Goal: Information Seeking & Learning: Learn about a topic

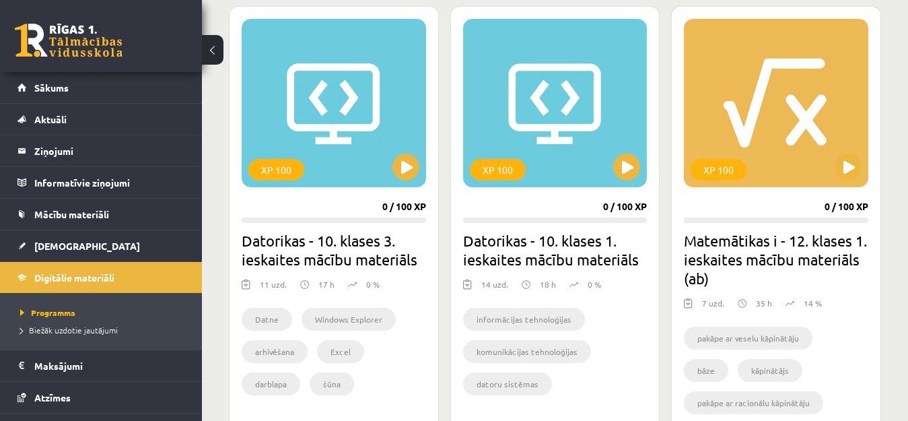
scroll to position [797, 0]
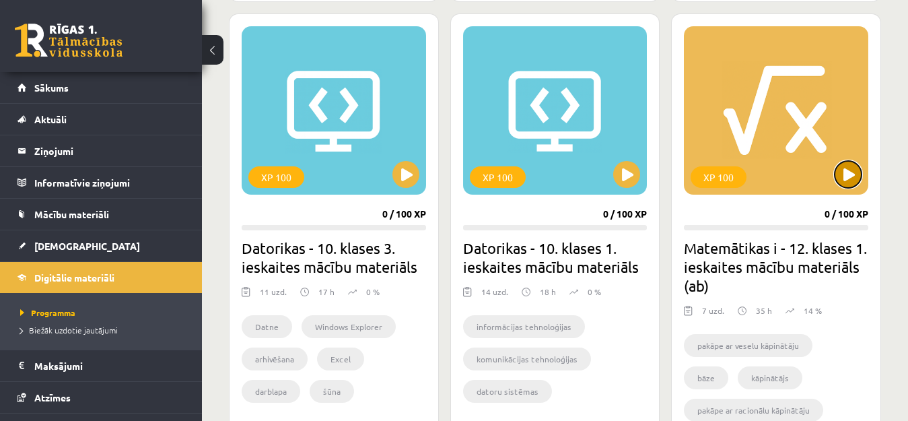
click at [836, 177] on button at bounding box center [848, 174] width 27 height 27
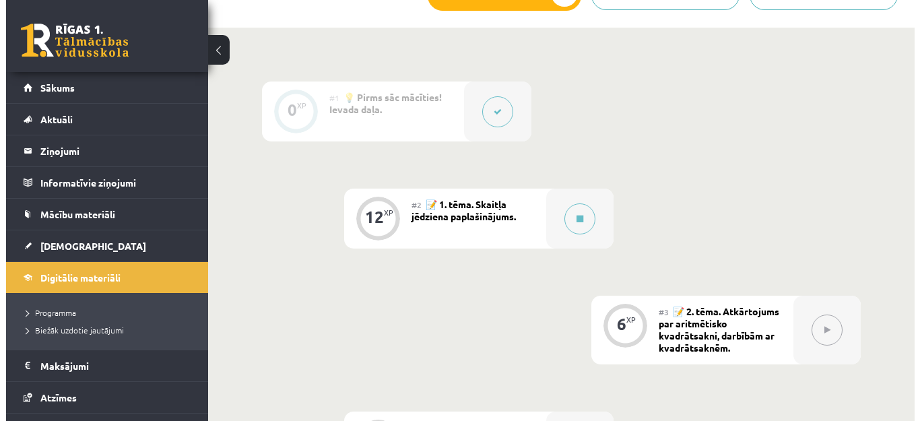
scroll to position [405, 0]
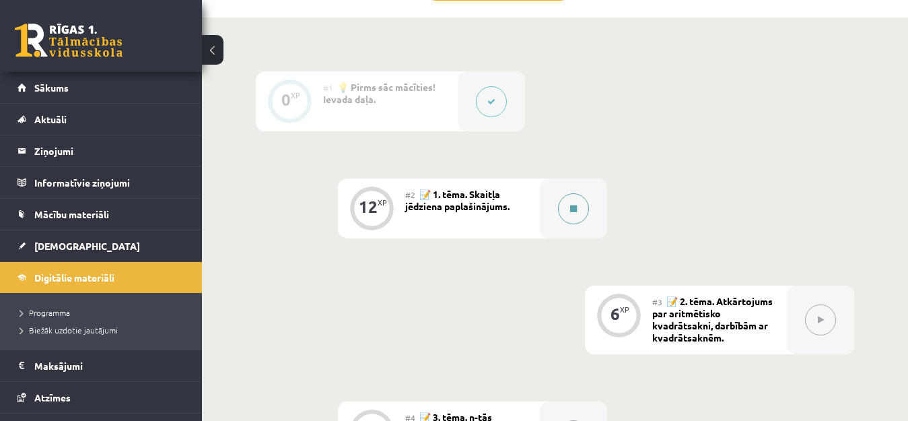
click at [566, 211] on button at bounding box center [573, 208] width 31 height 31
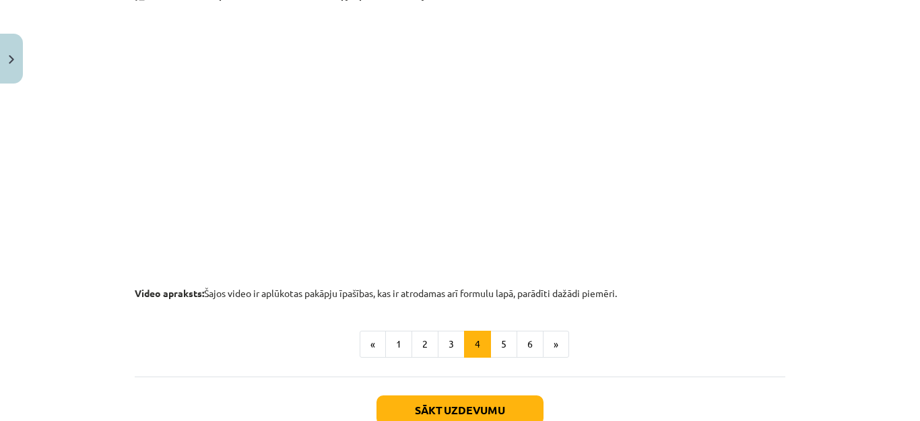
scroll to position [1488, 0]
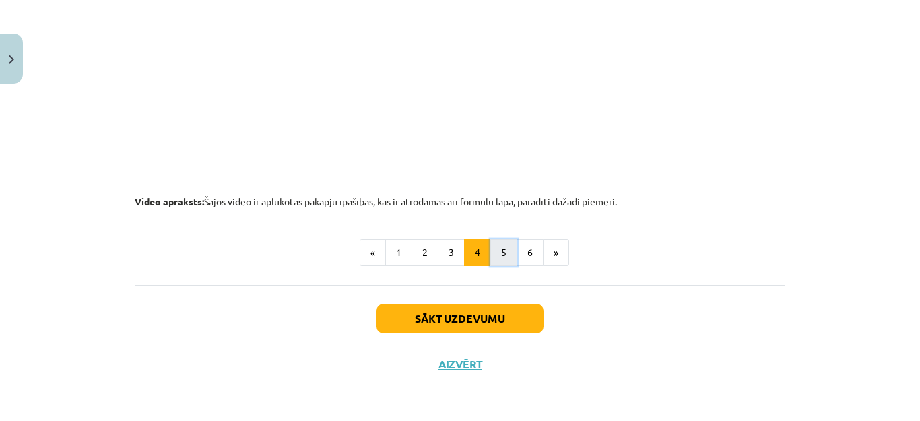
click at [501, 250] on button "5" at bounding box center [503, 252] width 27 height 27
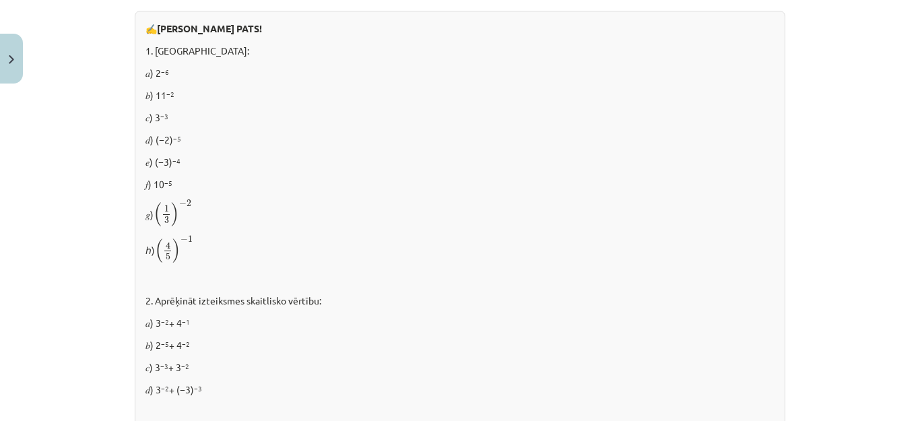
scroll to position [808, 0]
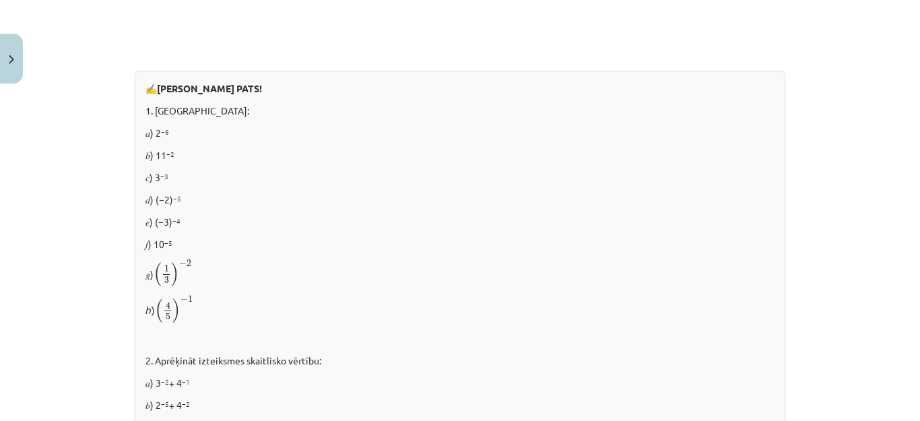
click at [185, 201] on div "✍️ [PERSON_NAME] PATS! 1. [GEOGRAPHIC_DATA]: 𝑎) 2 −6 𝑏) 11 −2 𝑐) 3 −3 𝑑) (−2) −…" at bounding box center [460, 351] width 650 height 560
click at [187, 193] on p "𝑑) (−2) −5" at bounding box center [459, 200] width 629 height 14
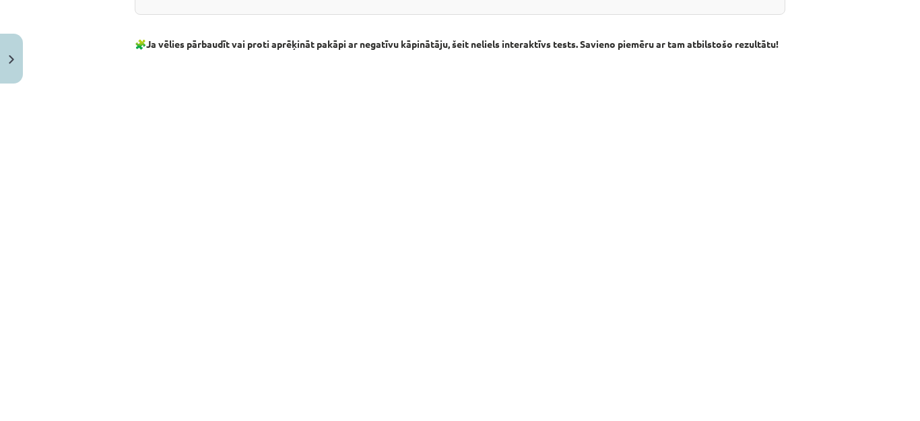
scroll to position [1431, 0]
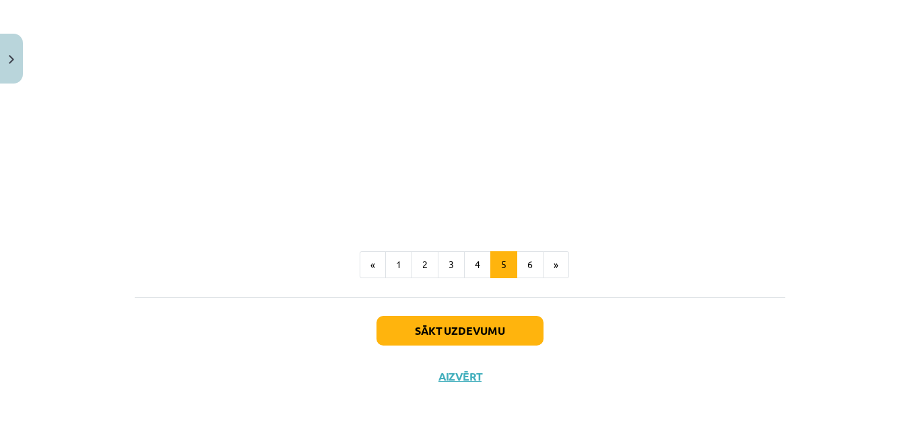
scroll to position [1659, 0]
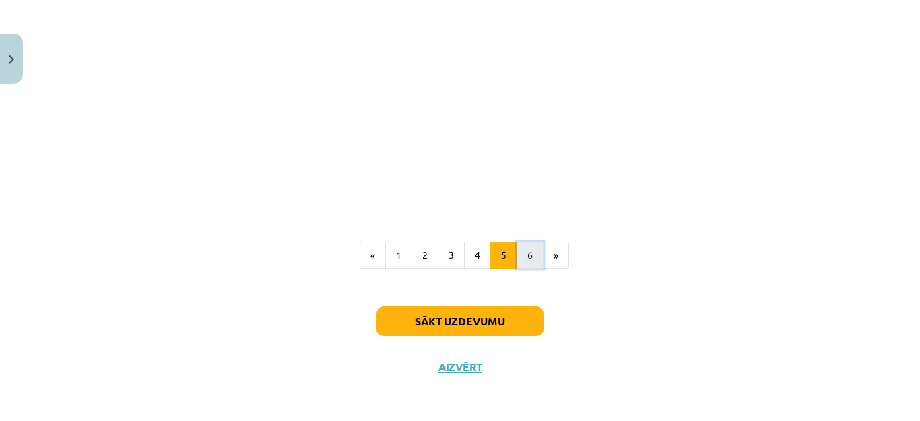
click at [532, 250] on button "6" at bounding box center [529, 255] width 27 height 27
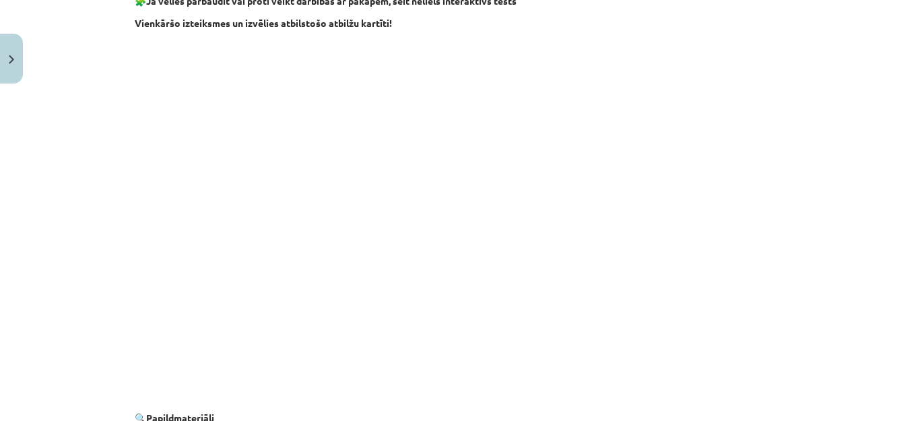
scroll to position [1366, 0]
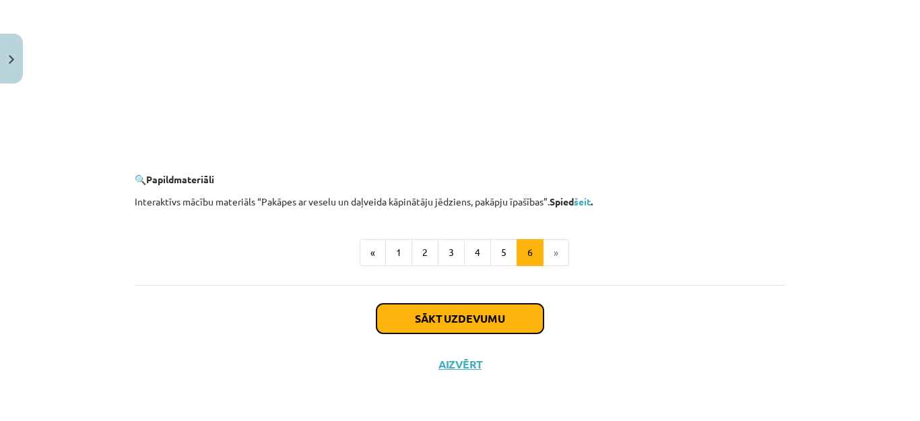
click at [430, 323] on button "Sākt uzdevumu" at bounding box center [459, 319] width 167 height 30
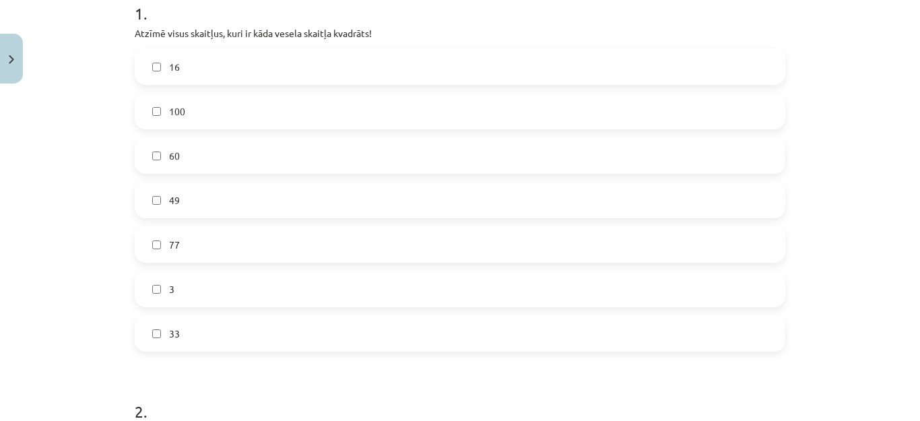
scroll to position [290, 0]
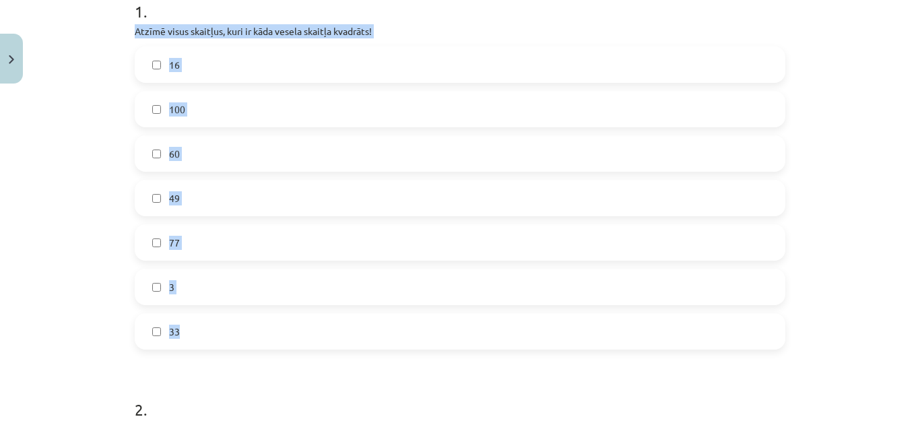
drag, startPoint x: 125, startPoint y: 31, endPoint x: 268, endPoint y: 314, distance: 316.8
click at [268, 314] on div "12 XP Saņemsi Viegls 652 pilda Apraksts Uzdevums Palīdzība 1 . Atzīmē visus ska…" at bounding box center [460, 384] width 667 height 1168
copy div "Atzīmē visus skaitļus, kuri ir kāda vesela skaitļa kvadrāts! 16 100 60 49 77 3 …"
click at [506, 22] on div "1 . Atzīmē visus skaitļus, kuri ir kāda vesela skaitļa kvadrāts! 16 100 60 49 7…" at bounding box center [460, 163] width 650 height 371
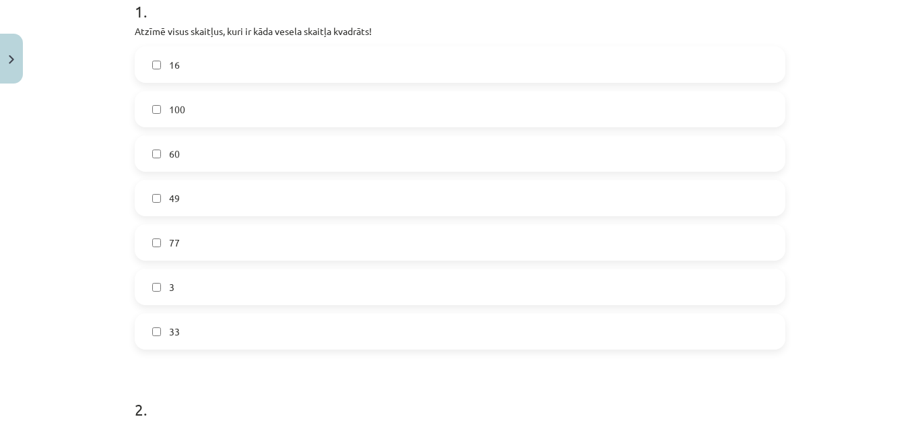
click at [157, 197] on label "49" at bounding box center [460, 198] width 648 height 34
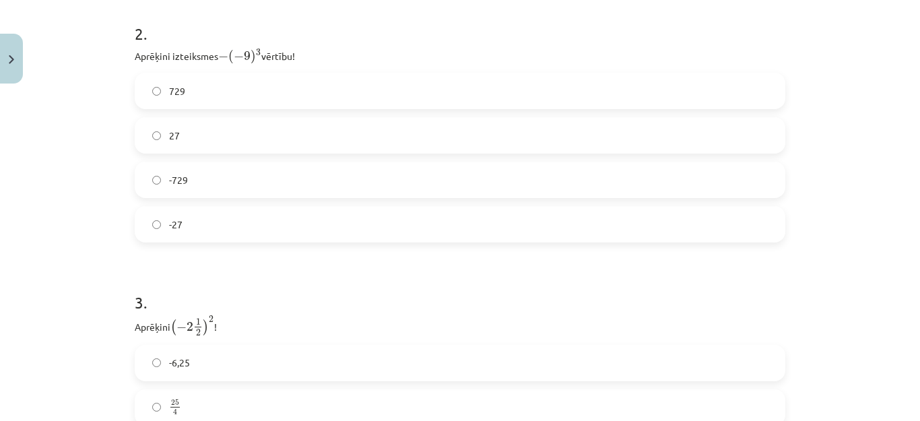
scroll to position [674, 0]
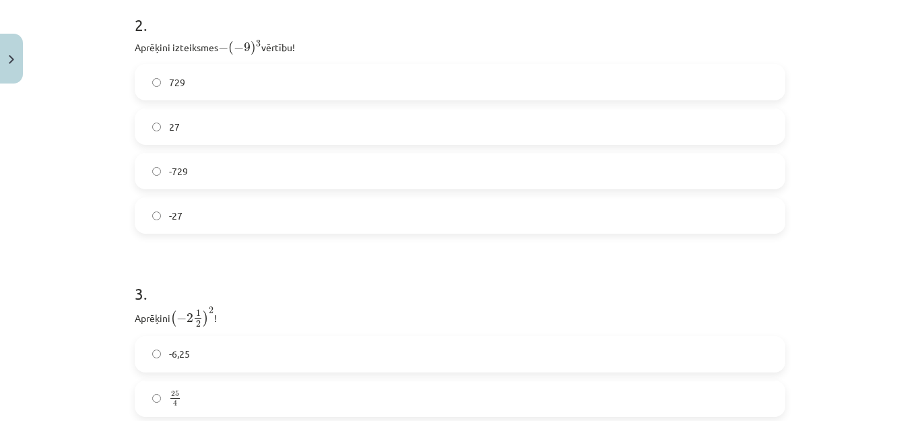
click at [160, 80] on label "729" at bounding box center [460, 82] width 648 height 34
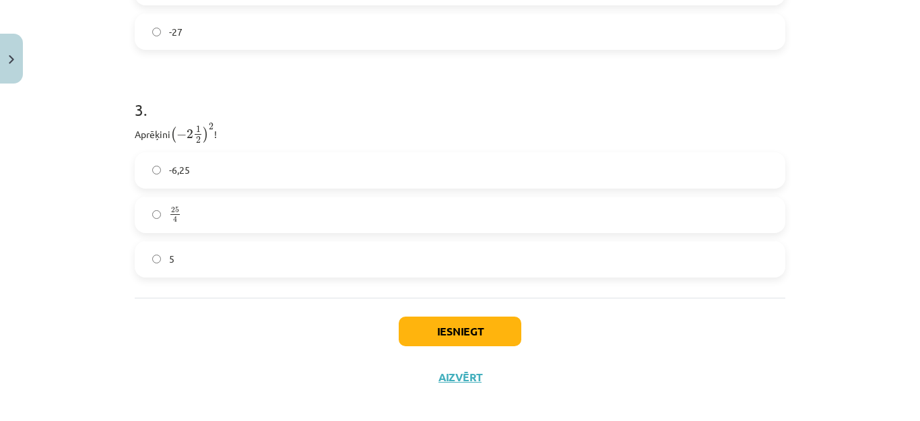
scroll to position [870, 0]
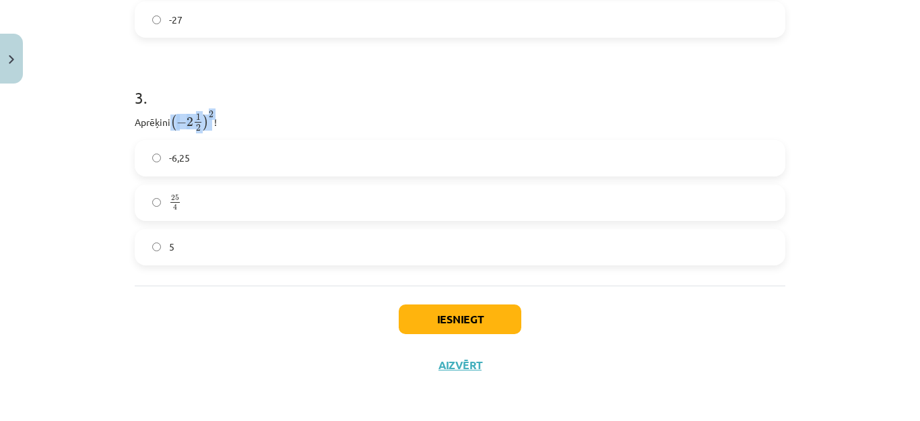
drag, startPoint x: 166, startPoint y: 121, endPoint x: 211, endPoint y: 113, distance: 46.4
click at [211, 113] on p "Aprēķini ( − 2 1 2 ) 2 ( − 2 1 2 ) 2 !" at bounding box center [460, 121] width 650 height 22
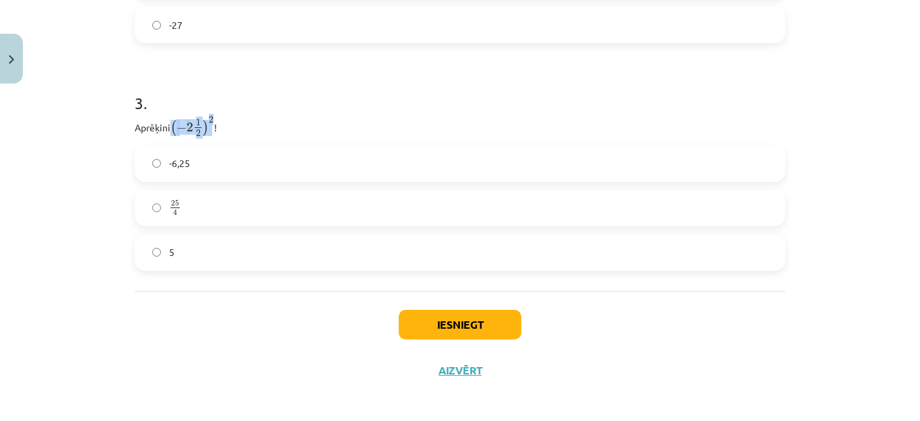
drag, startPoint x: 165, startPoint y: 127, endPoint x: 211, endPoint y: 123, distance: 46.0
click at [211, 123] on p "Aprēķini ( − 2 1 2 ) 2 ( − 2 1 2 ) 2 !" at bounding box center [460, 127] width 650 height 22
click at [177, 123] on span "−" at bounding box center [181, 127] width 10 height 9
drag, startPoint x: 167, startPoint y: 123, endPoint x: 211, endPoint y: 116, distance: 45.1
click at [211, 116] on p "Aprēķini ( − 2 1 2 ) 2 ( − 2 1 2 ) 2 !" at bounding box center [460, 127] width 650 height 22
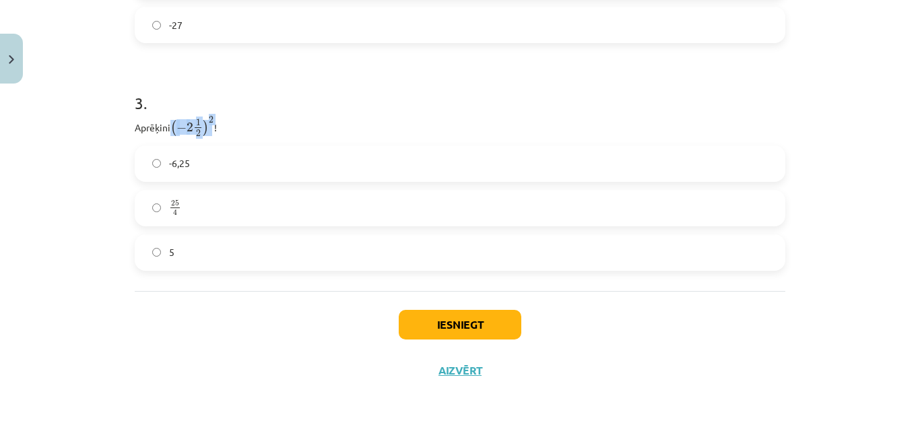
copy span "( − 2 1 2 ) 2 ( − 2 1 2 ) 2"
click at [321, 119] on p "Aprēķini ( − 2 1 2 ) 2 ( − 2 1 2 ) 2 !" at bounding box center [460, 127] width 650 height 22
click at [149, 197] on label "25 4 25 4" at bounding box center [460, 208] width 648 height 34
click at [467, 319] on button "Iesniegt" at bounding box center [460, 325] width 123 height 30
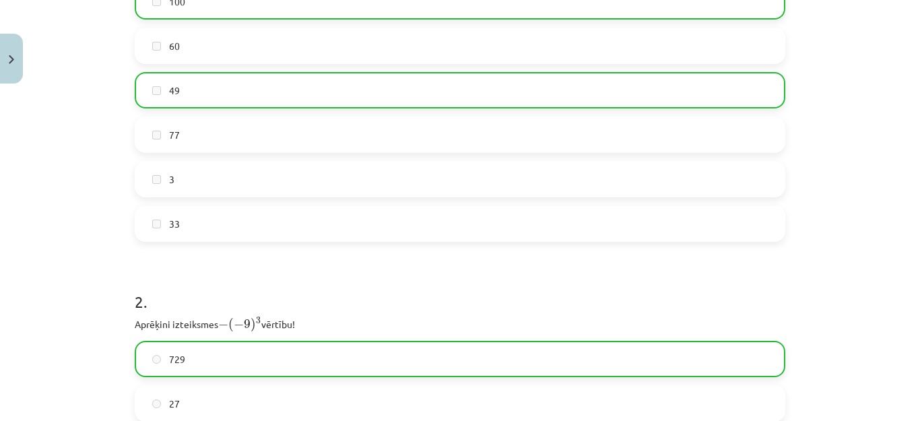
scroll to position [912, 0]
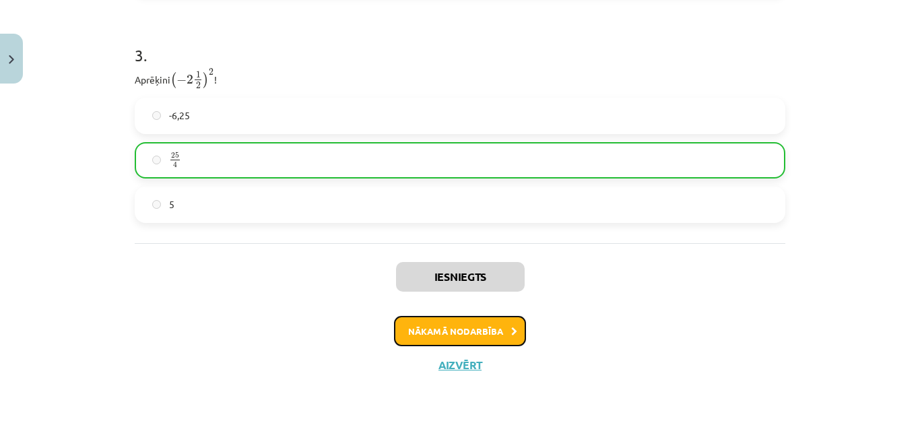
click at [470, 334] on button "Nākamā nodarbība" at bounding box center [460, 331] width 132 height 31
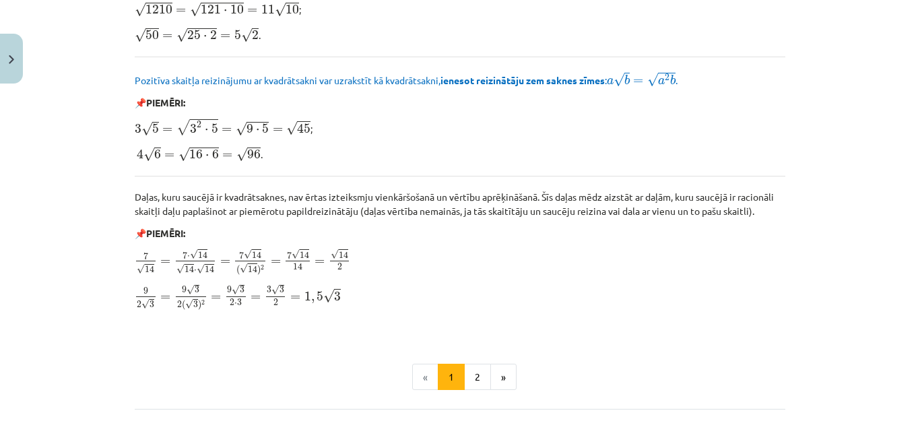
scroll to position [1688, 0]
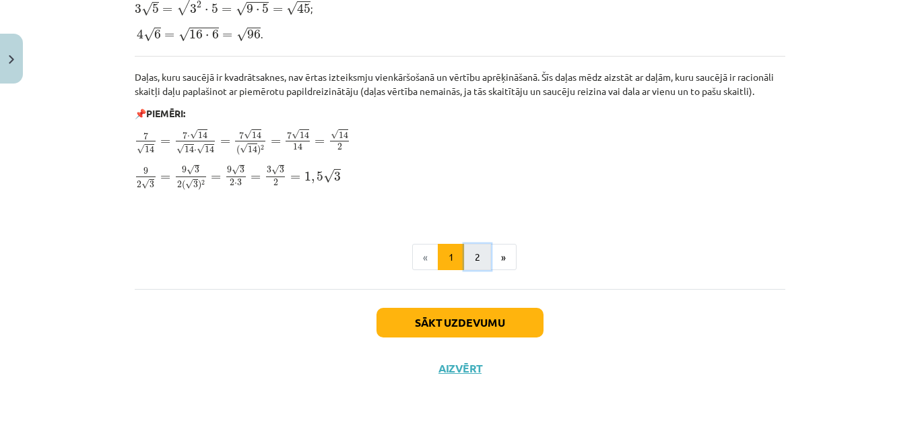
click at [477, 259] on button "2" at bounding box center [477, 257] width 27 height 27
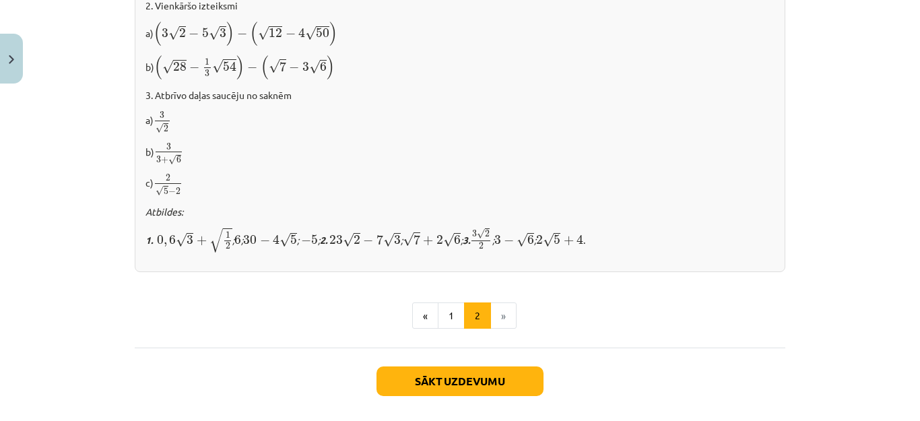
scroll to position [946, 0]
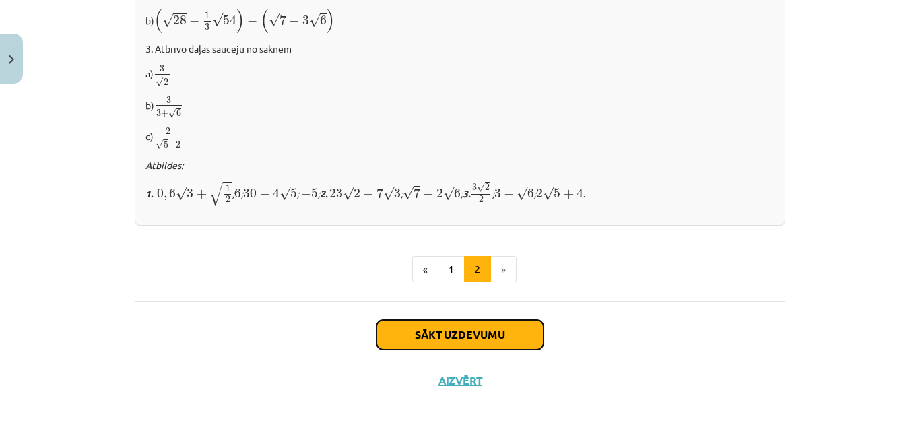
click at [499, 331] on button "Sākt uzdevumu" at bounding box center [459, 335] width 167 height 30
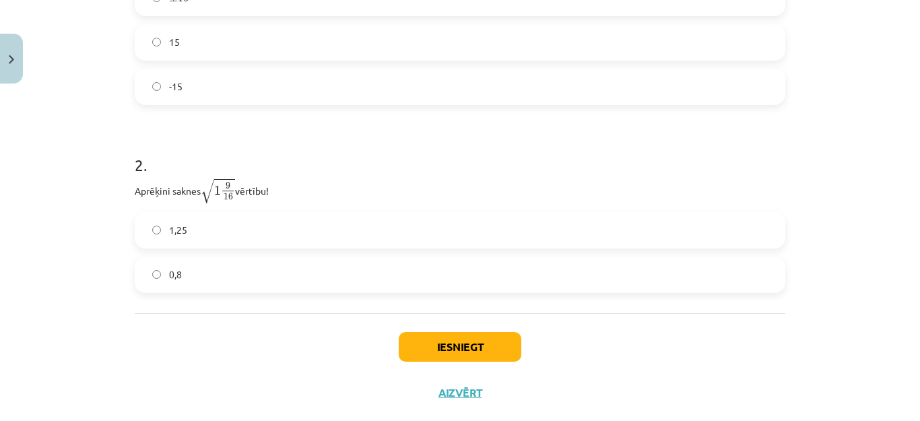
scroll to position [388, 0]
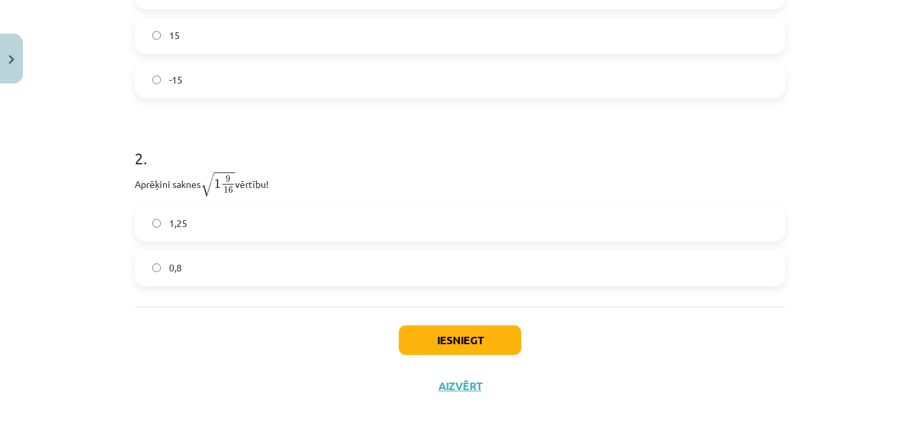
click at [144, 228] on label "1,25" at bounding box center [460, 224] width 648 height 34
click at [450, 346] on button "Iesniegt" at bounding box center [460, 340] width 123 height 30
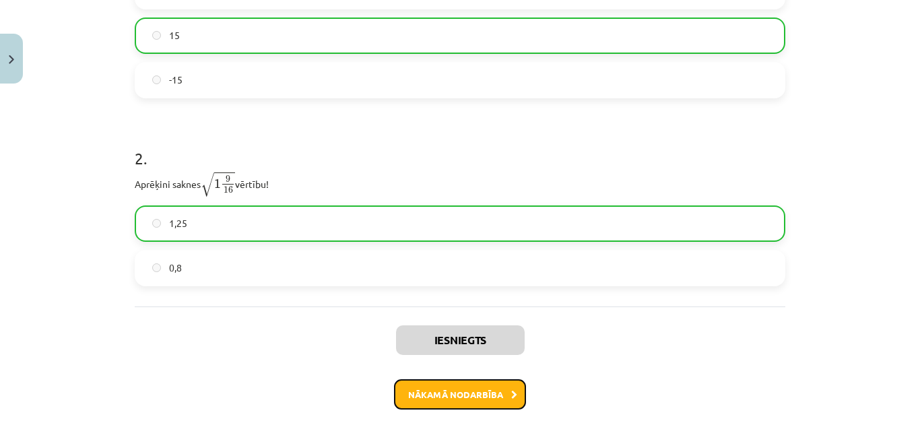
click at [498, 396] on button "Nākamā nodarbība" at bounding box center [460, 394] width 132 height 31
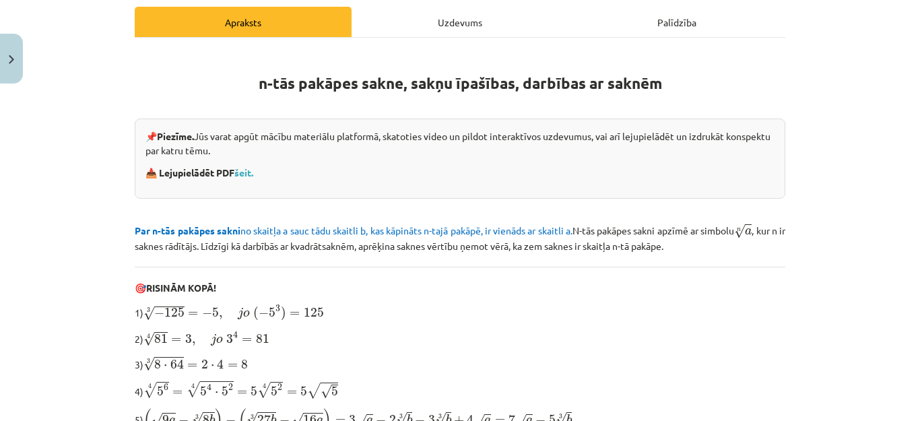
scroll to position [190, 0]
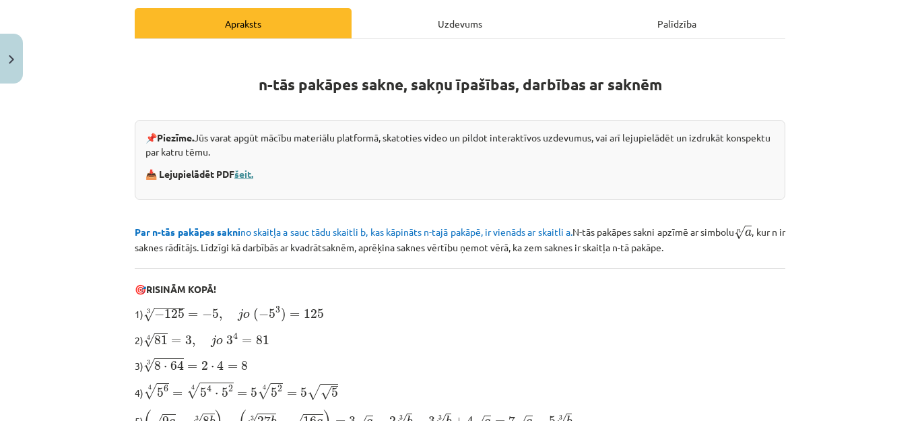
click at [244, 173] on link "šeit." at bounding box center [243, 174] width 19 height 12
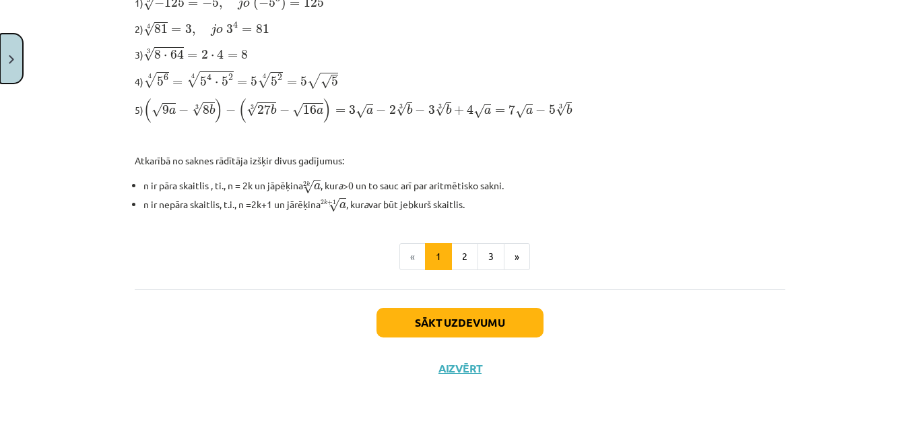
click at [2, 50] on button "Close" at bounding box center [11, 59] width 23 height 50
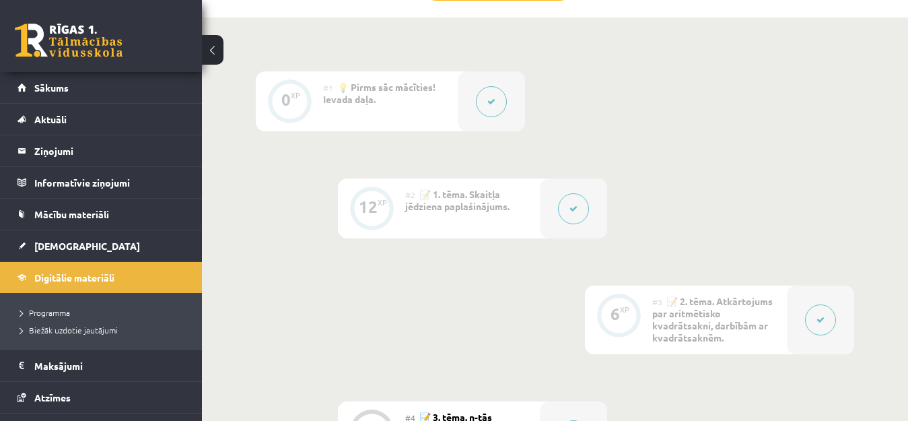
click at [735, 309] on div "#3 📝 2. tēma. Atkārtojums par aritmētisko kvadrātsakni, darbībām ar kvadrātsakn…" at bounding box center [720, 320] width 135 height 69
click at [818, 327] on button at bounding box center [820, 319] width 31 height 31
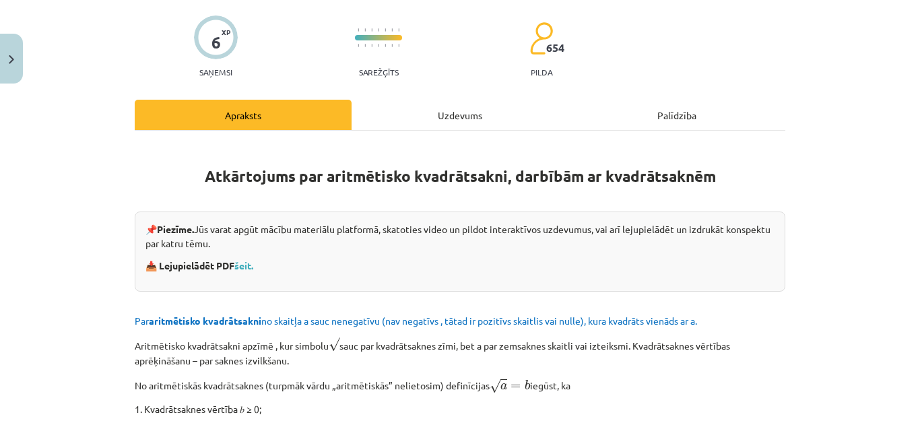
scroll to position [127, 0]
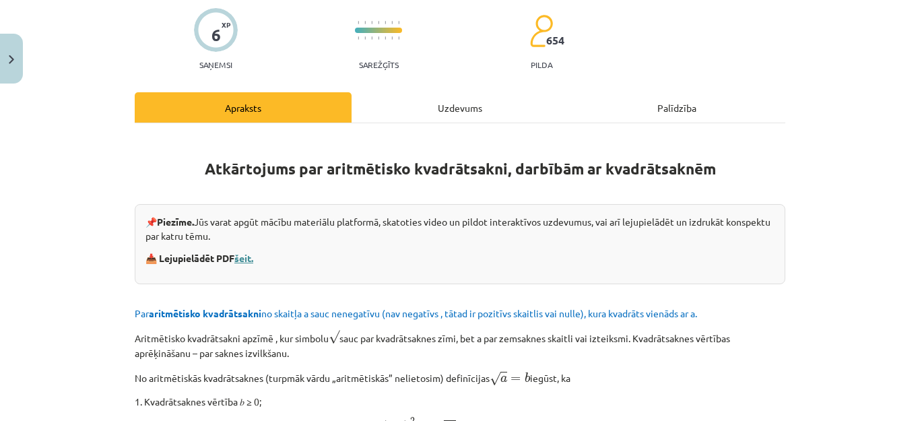
click at [244, 255] on link "šeit." at bounding box center [243, 258] width 19 height 12
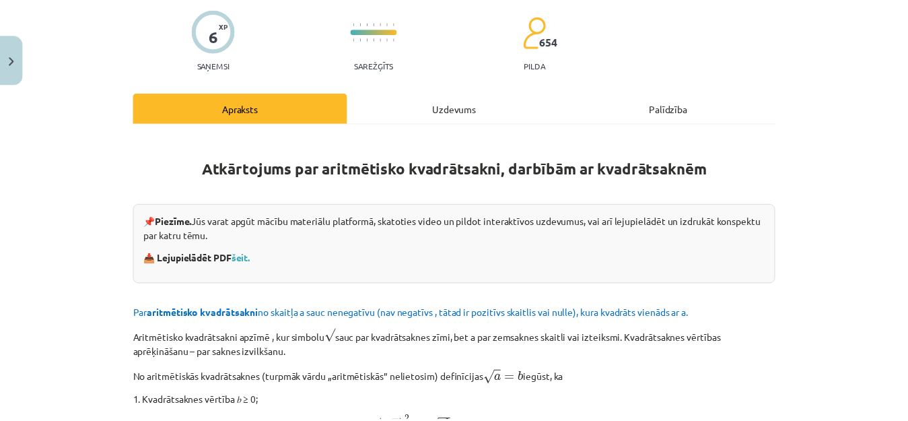
scroll to position [1362, 0]
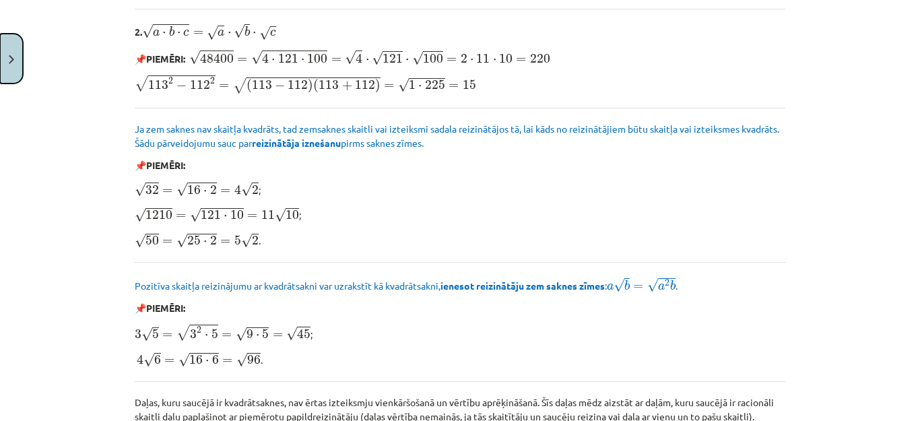
click at [9, 75] on button "Close" at bounding box center [11, 59] width 23 height 50
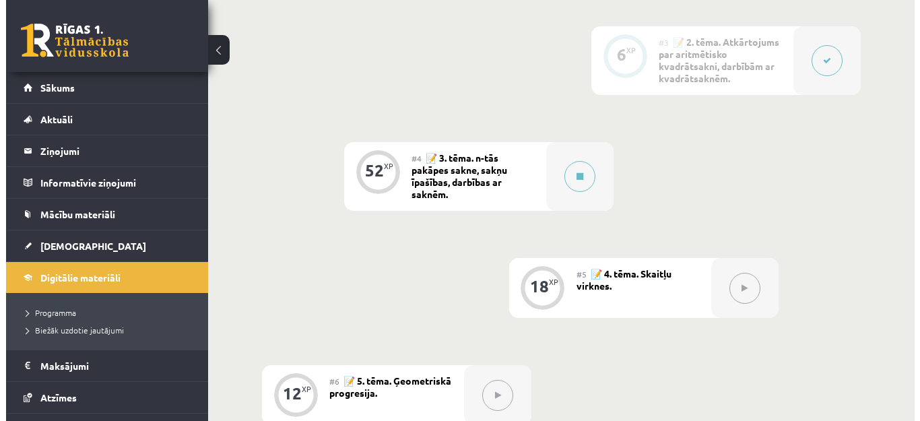
scroll to position [657, 0]
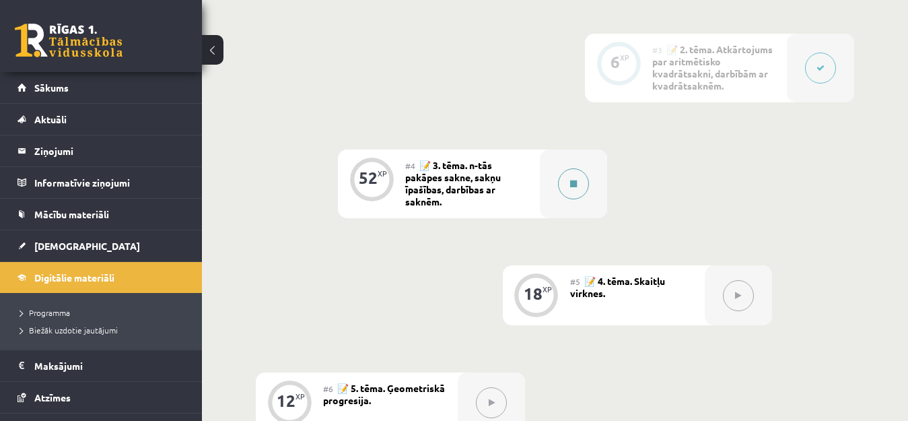
click at [580, 198] on div at bounding box center [573, 183] width 67 height 69
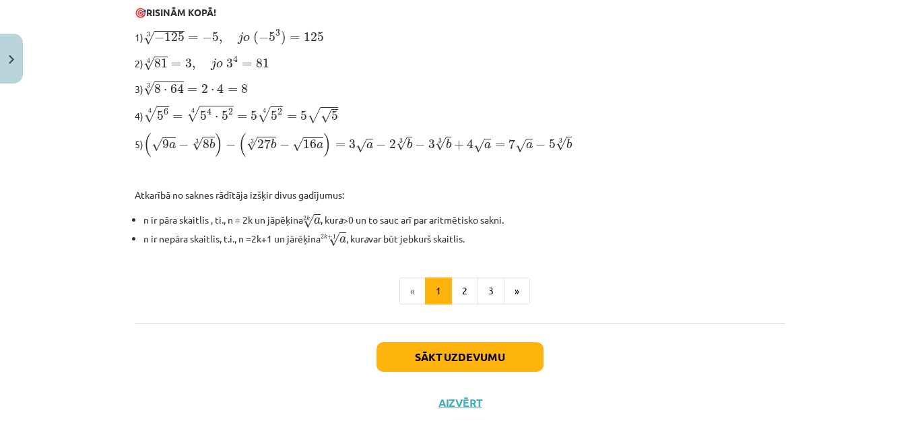
scroll to position [471, 0]
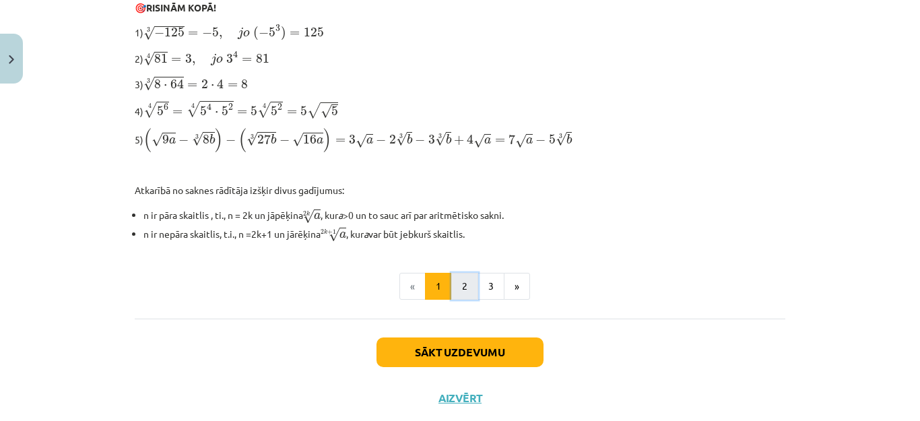
click at [462, 276] on button "2" at bounding box center [464, 286] width 27 height 27
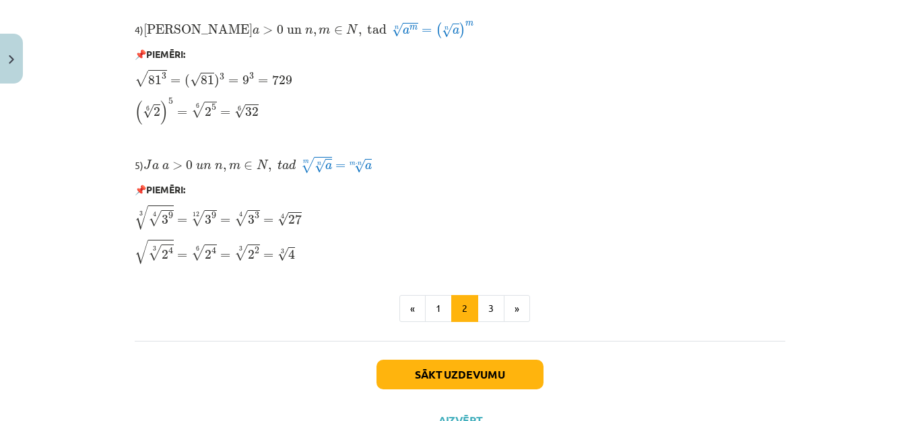
scroll to position [1215, 0]
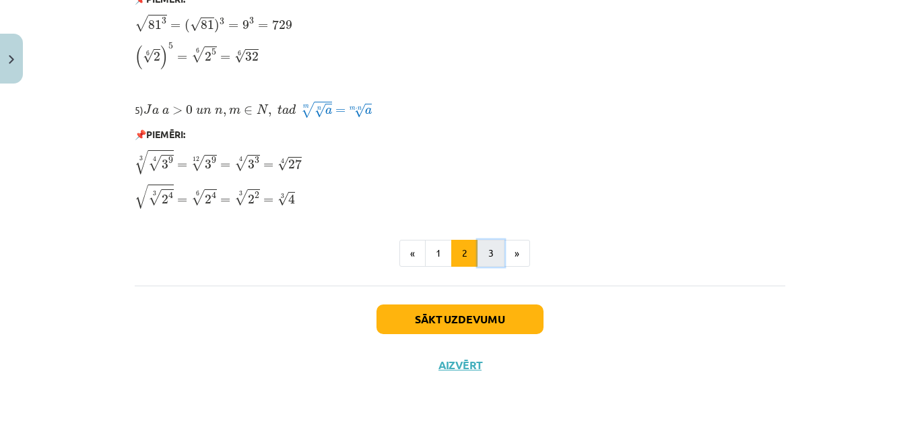
click at [486, 251] on button "3" at bounding box center [490, 253] width 27 height 27
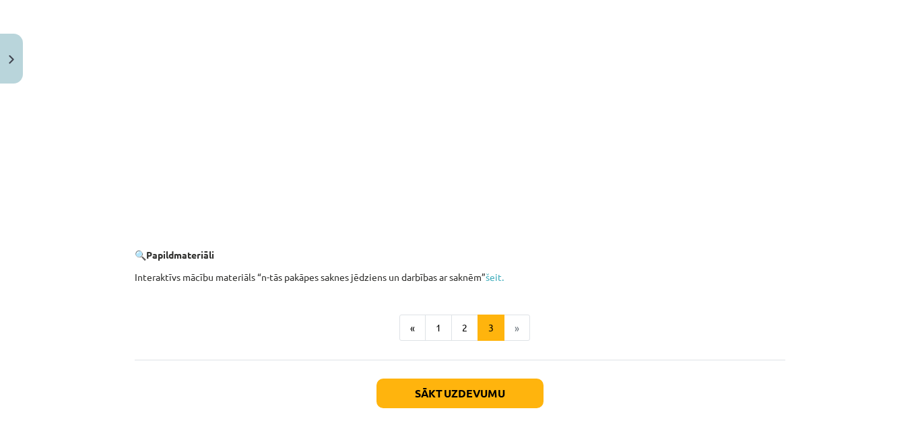
scroll to position [2516, 0]
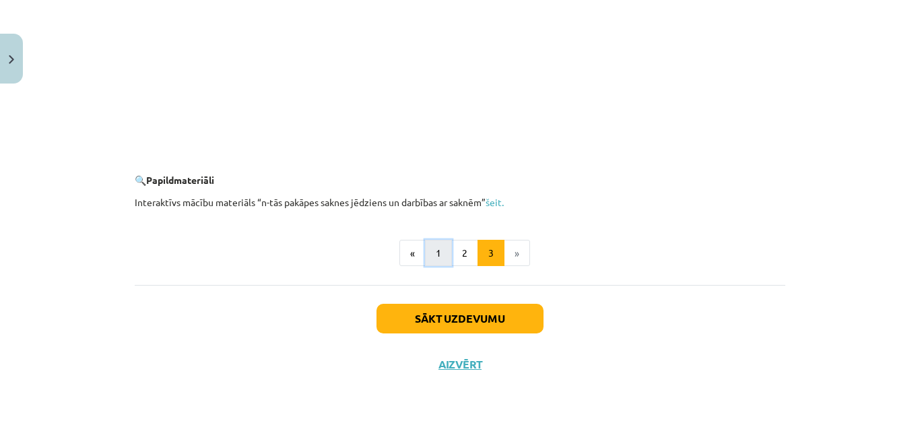
click at [431, 244] on button "1" at bounding box center [438, 253] width 27 height 27
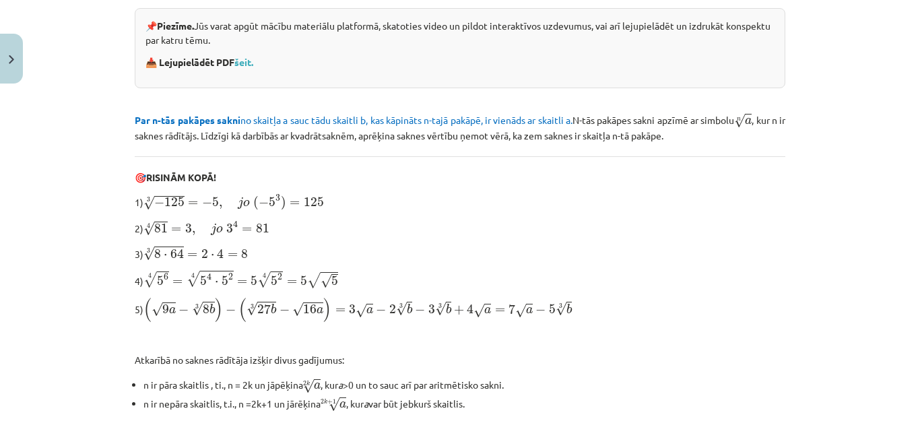
scroll to position [300, 0]
click at [622, 92] on p at bounding box center [460, 97] width 650 height 14
